Goal: Information Seeking & Learning: Understand process/instructions

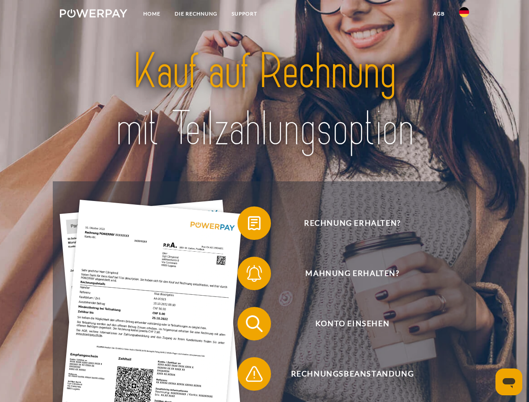
click at [93, 15] on img at bounding box center [93, 13] width 67 height 8
click at [464, 15] on img at bounding box center [464, 12] width 10 height 10
click at [439, 14] on link "agb" at bounding box center [439, 13] width 26 height 15
click at [248, 225] on span at bounding box center [242, 223] width 42 height 42
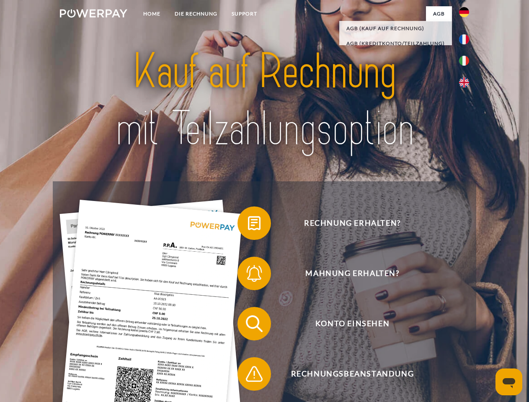
click at [248, 275] on span at bounding box center [242, 274] width 42 height 42
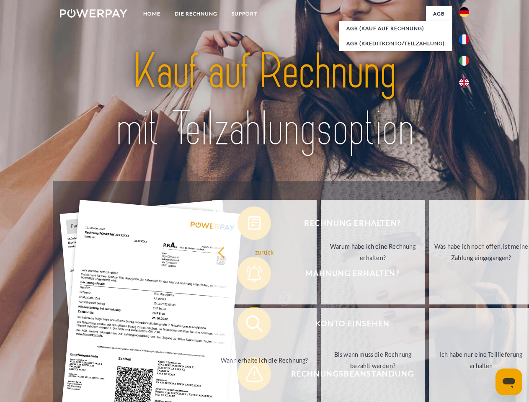
click at [321, 325] on link "Bis wann muss die Rechnung bezahlt werden?" at bounding box center [373, 360] width 104 height 105
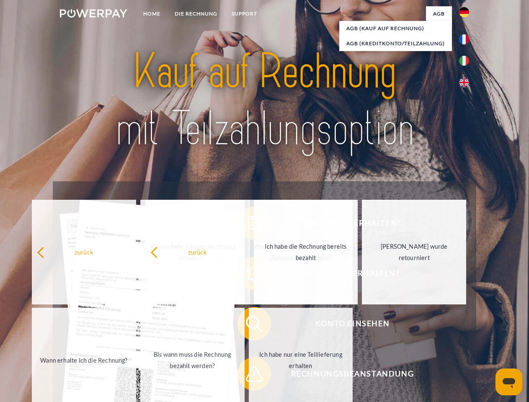
click at [248, 376] on span at bounding box center [242, 374] width 42 height 42
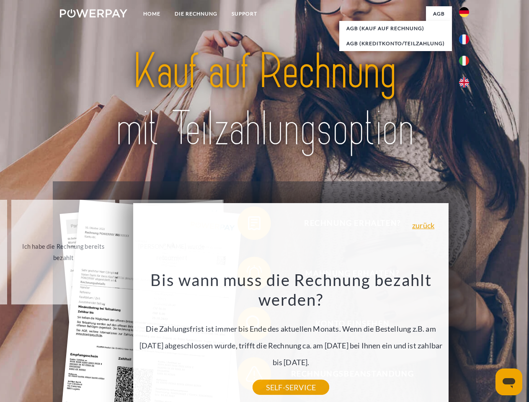
click at [509, 382] on icon "Messaging-Fenster öffnen" at bounding box center [509, 383] width 13 height 10
